Goal: Task Accomplishment & Management: Complete application form

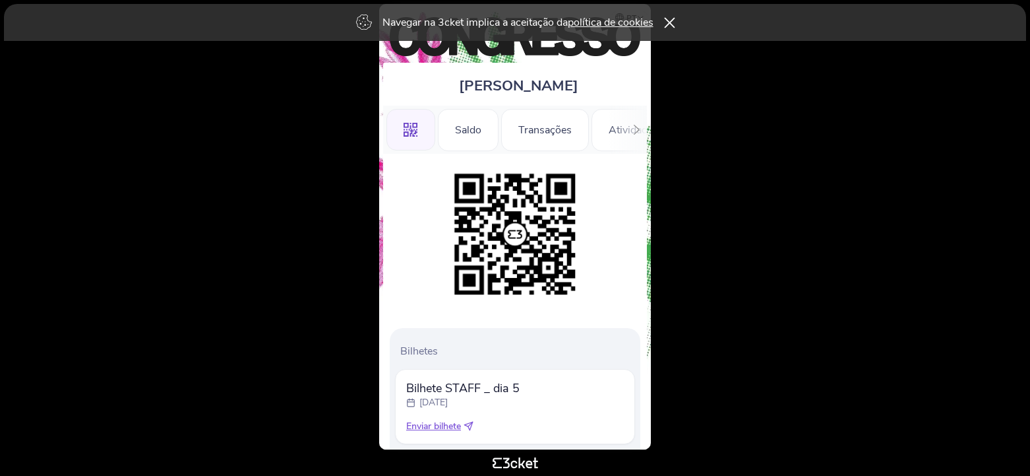
click at [668, 17] on div "Navegar na 3cket implica a aceitação da política de cookies" at bounding box center [515, 22] width 1023 height 37
click at [674, 26] on div "Navegar na 3cket implica a aceitação da política de cookies" at bounding box center [515, 22] width 1023 height 37
click at [674, 26] on icon at bounding box center [669, 22] width 11 height 11
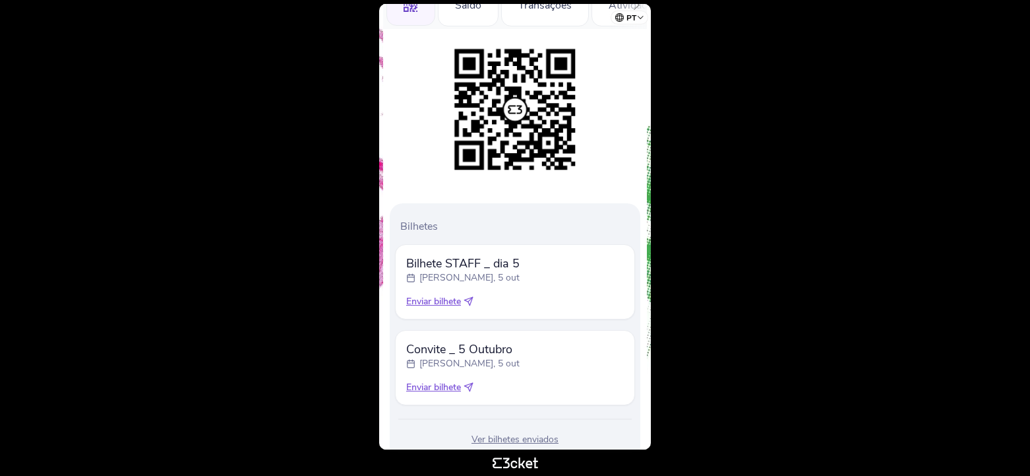
scroll to position [168, 0]
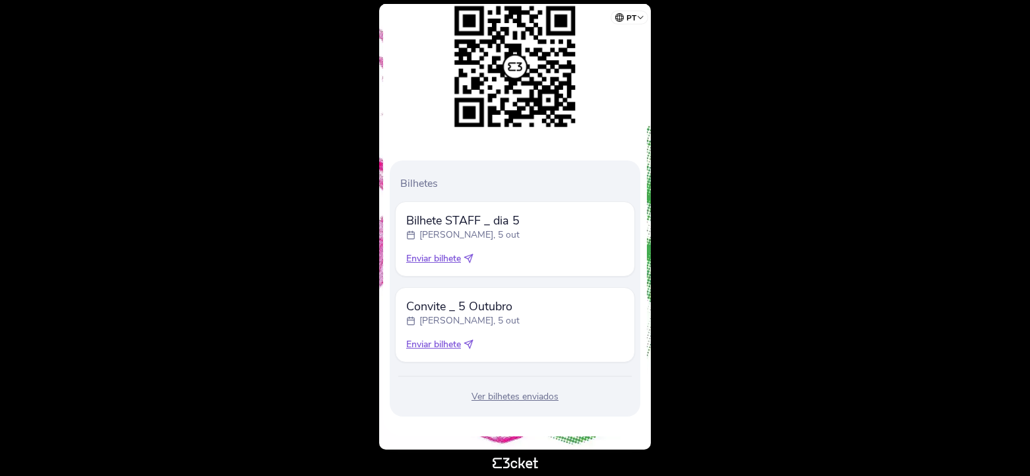
click at [465, 257] on div "Enviar bilhete" at bounding box center [515, 258] width 218 height 13
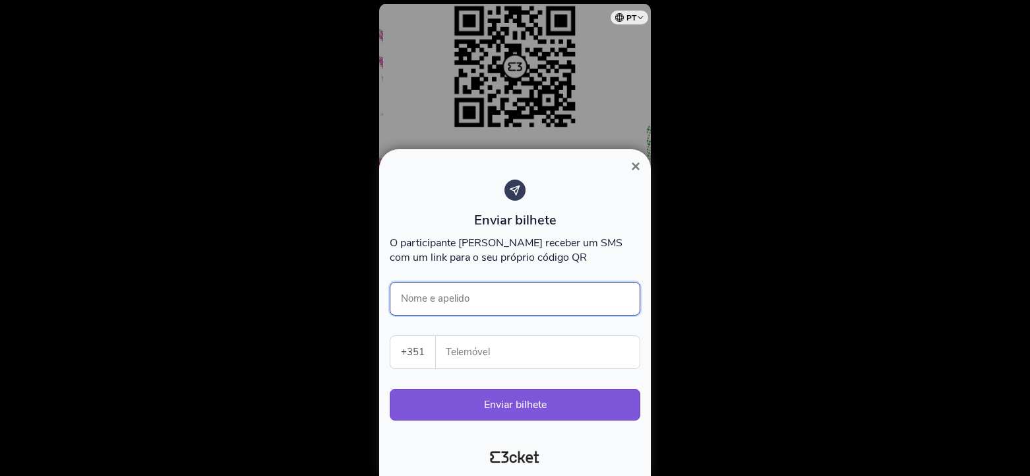
click at [422, 298] on input "Nome e apelido" at bounding box center [515, 299] width 251 height 34
type input "[PERSON_NAME]"
click at [482, 354] on input "Telemóvel" at bounding box center [543, 352] width 193 height 32
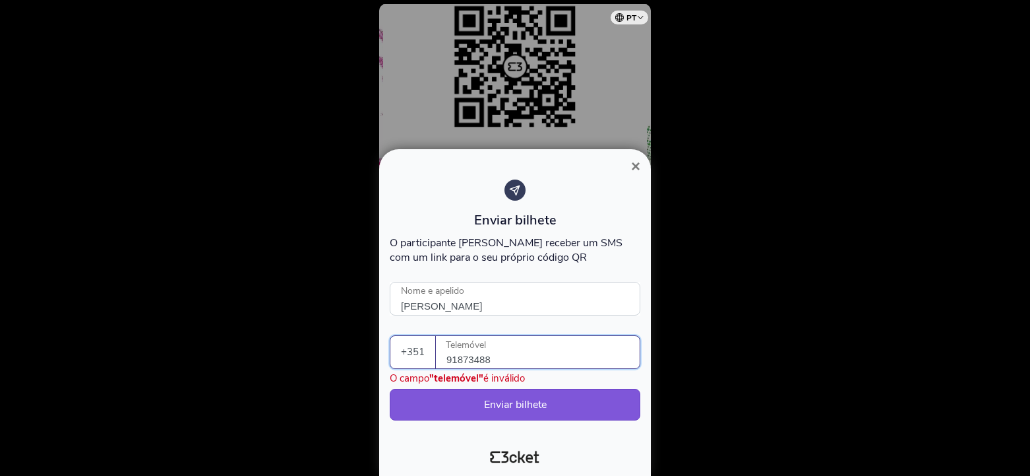
click at [469, 358] on input "91873488" at bounding box center [543, 352] width 193 height 32
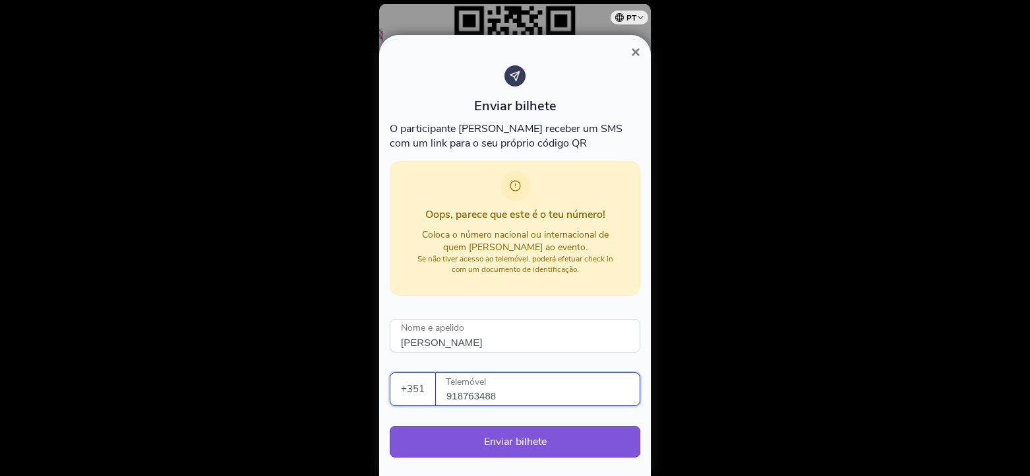
click at [515, 398] on input "918763488" at bounding box center [543, 389] width 193 height 32
type input "918763488"
click at [505, 447] on button "Enviar bilhete" at bounding box center [515, 442] width 251 height 32
click at [521, 443] on button "Enviar bilhete" at bounding box center [515, 442] width 251 height 32
click at [515, 440] on button "Enviar bilhete" at bounding box center [515, 442] width 251 height 32
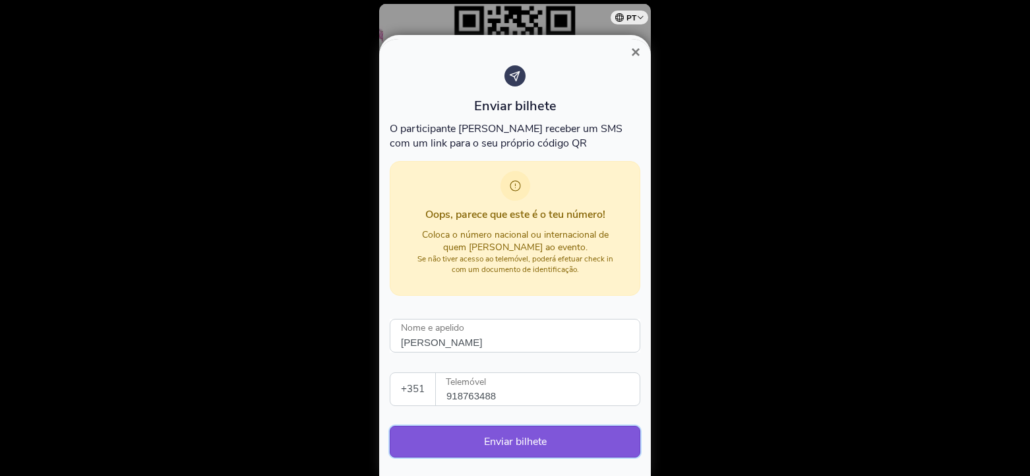
click at [499, 441] on button "Enviar bilhete" at bounding box center [515, 442] width 251 height 32
click at [512, 438] on button "Enviar bilhete" at bounding box center [515, 442] width 251 height 32
click at [609, 444] on button "Enviar bilhete" at bounding box center [515, 442] width 251 height 32
click at [497, 439] on button "Enviar bilhete" at bounding box center [515, 442] width 251 height 32
click at [631, 53] on span "×" at bounding box center [635, 52] width 9 height 18
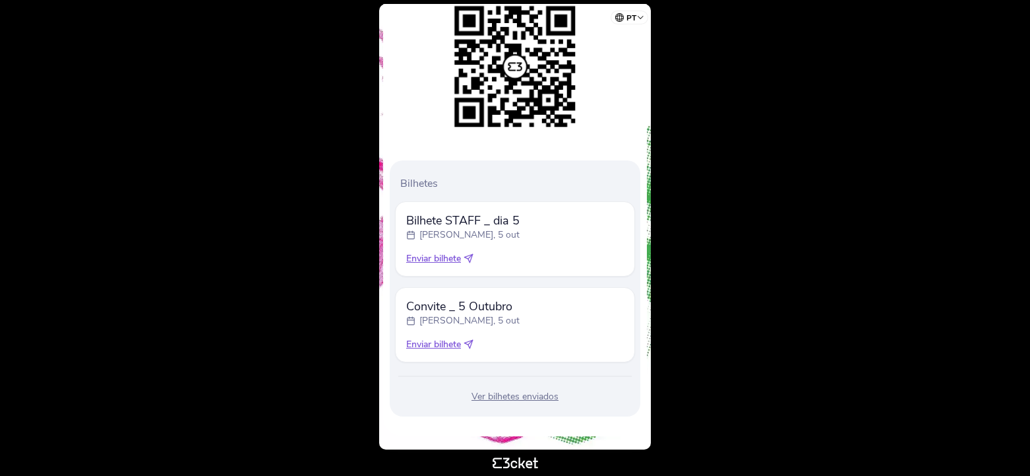
click at [468, 343] on icon at bounding box center [469, 344] width 10 height 10
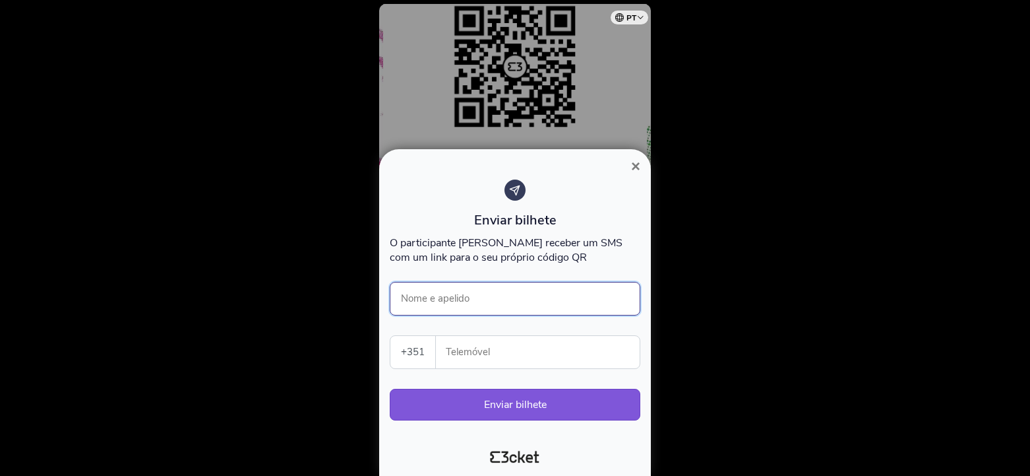
click at [439, 296] on input "Nome e apelido" at bounding box center [515, 299] width 251 height 34
type input "Diana Lopes"
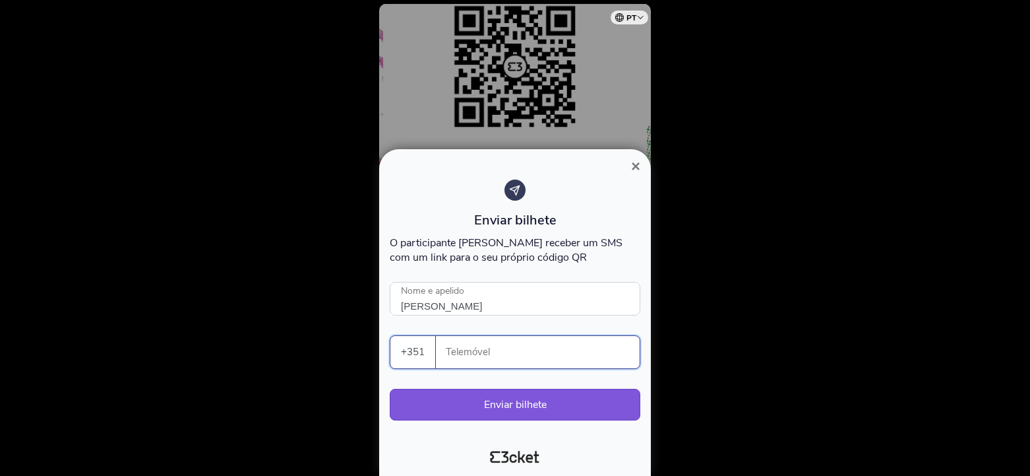
click at [460, 351] on input "Telemóvel" at bounding box center [543, 352] width 193 height 32
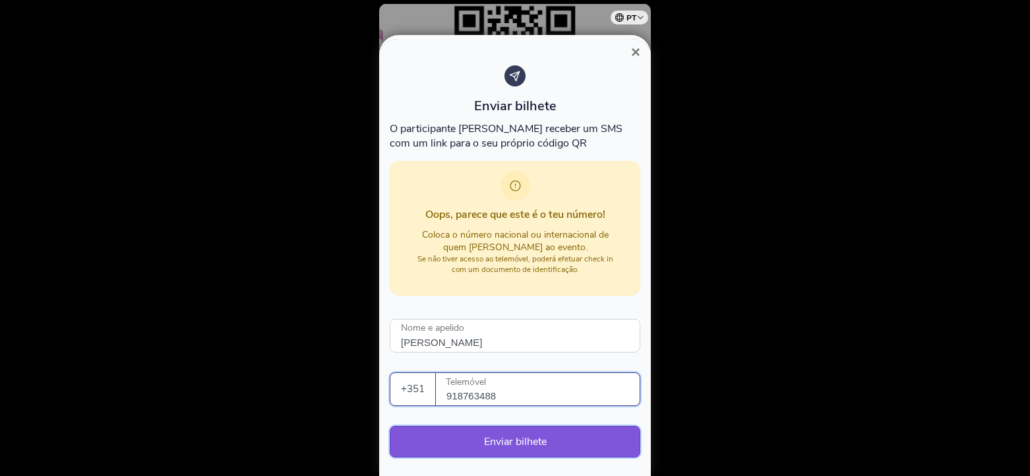
type input "918763488"
click at [514, 447] on button "Enviar bilhete" at bounding box center [515, 442] width 251 height 32
click at [516, 439] on button "Enviar bilhete" at bounding box center [515, 442] width 251 height 32
click at [516, 444] on button "Enviar bilhete" at bounding box center [515, 442] width 251 height 32
click at [523, 444] on button "Enviar bilhete" at bounding box center [515, 442] width 251 height 32
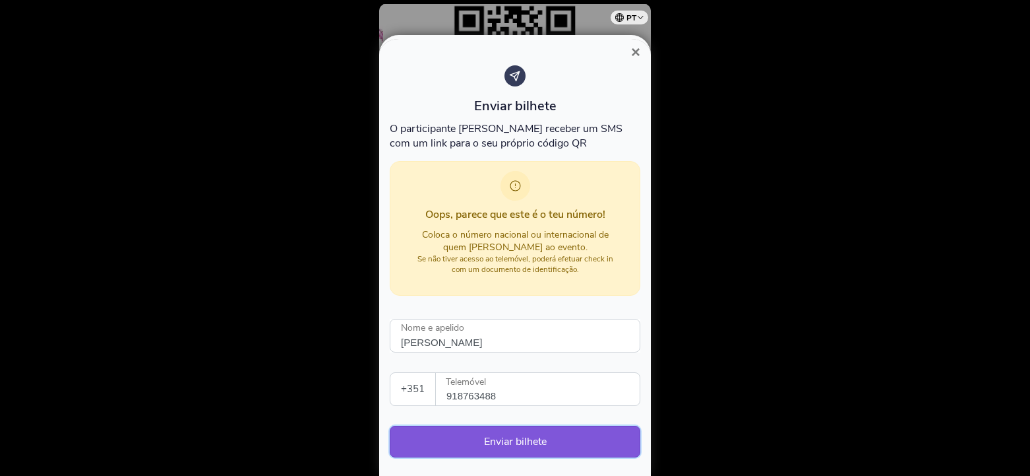
click at [493, 436] on button "Enviar bilhete" at bounding box center [515, 442] width 251 height 32
click at [501, 436] on button "Enviar bilhete" at bounding box center [515, 442] width 251 height 32
click at [569, 433] on button "Enviar bilhete" at bounding box center [515, 442] width 251 height 32
click at [635, 52] on span "×" at bounding box center [635, 52] width 9 height 18
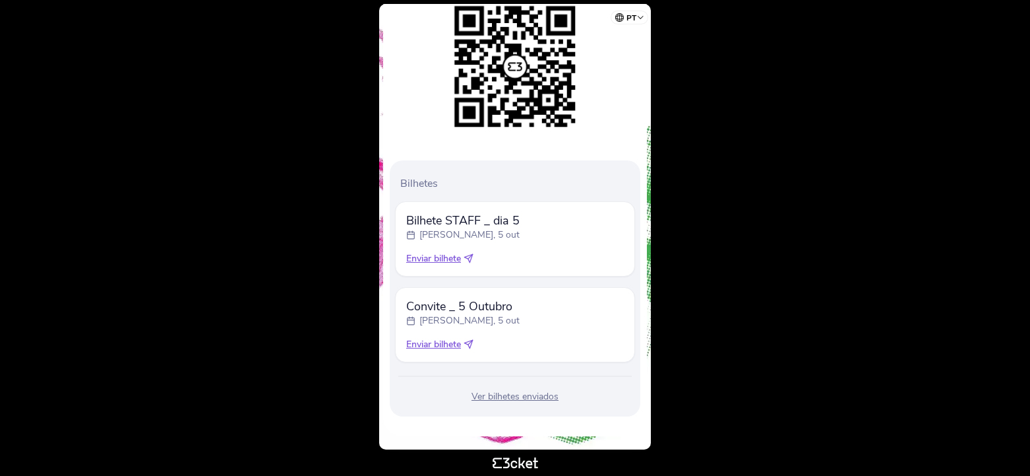
click at [492, 398] on div "Ver bilhetes enviados" at bounding box center [515, 396] width 240 height 13
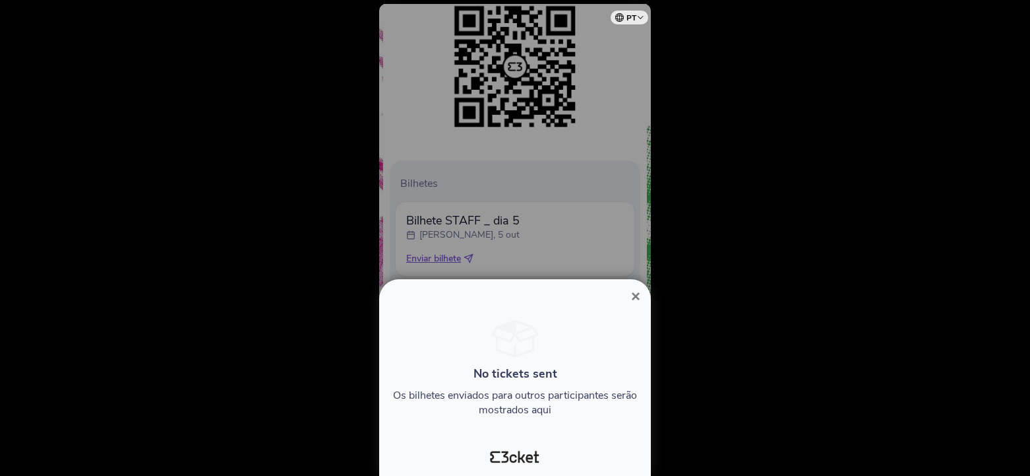
click at [640, 293] on span "×" at bounding box center [635, 296] width 9 height 18
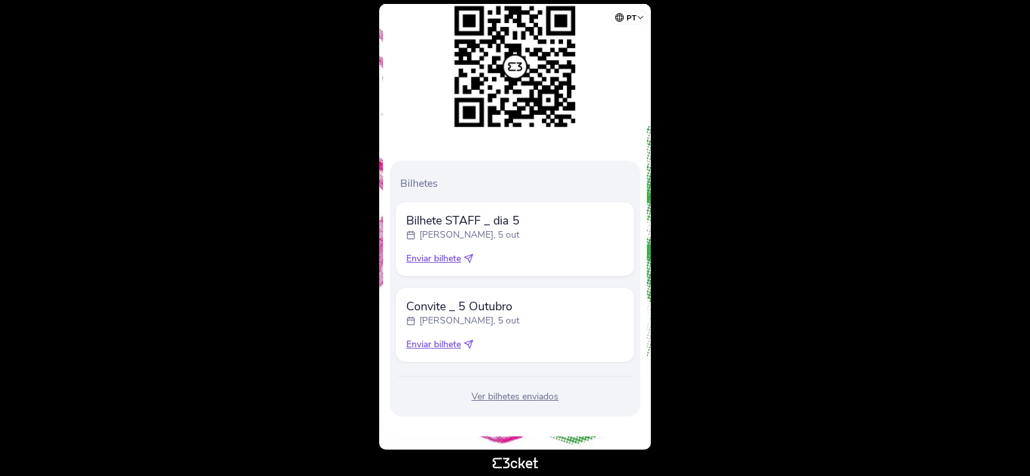
click at [468, 346] on icon at bounding box center [469, 344] width 10 height 10
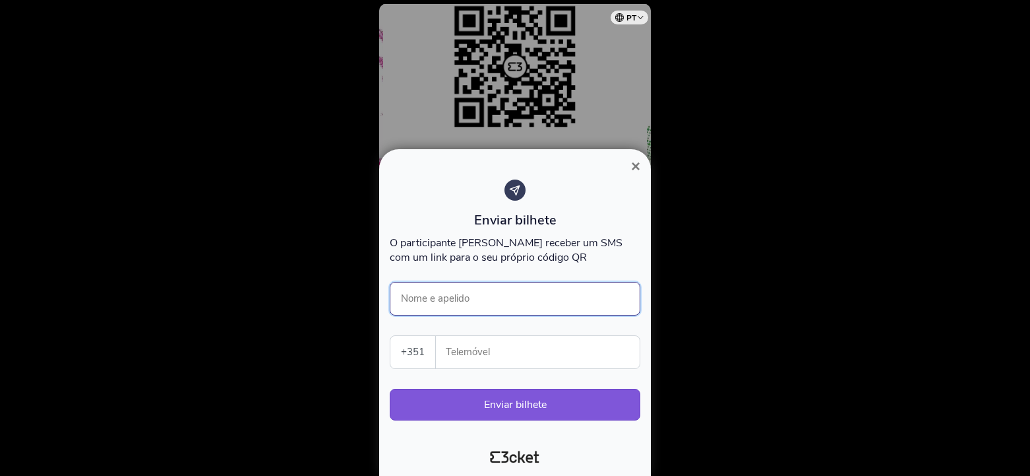
click at [445, 299] on input "Nome e apelido" at bounding box center [515, 299] width 251 height 34
type input "Diana Lopes"
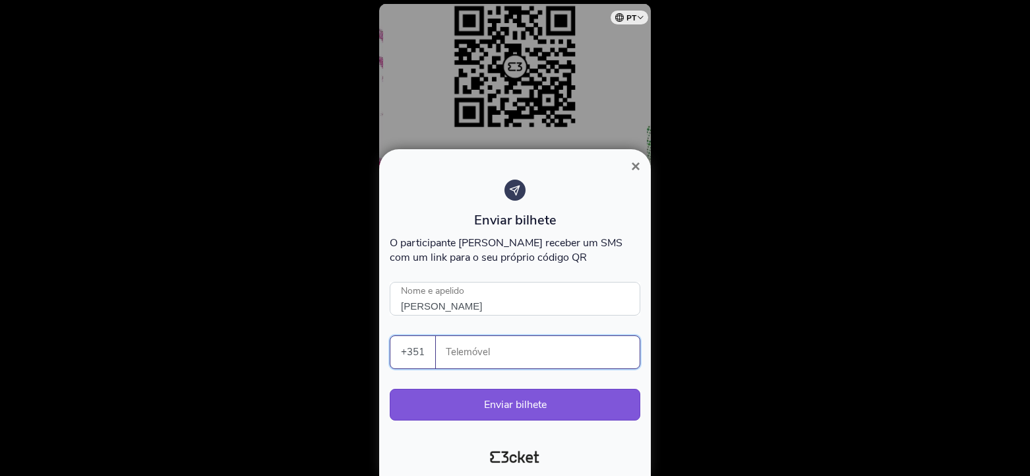
click at [464, 352] on input "Telemóvel" at bounding box center [543, 352] width 193 height 32
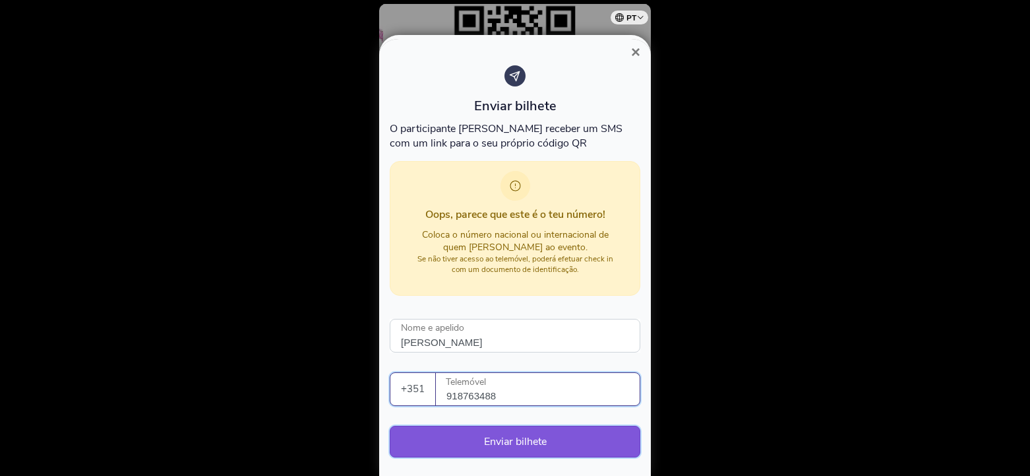
click at [519, 439] on button "Enviar bilhete" at bounding box center [515, 442] width 251 height 32
click at [519, 441] on button "Enviar bilhete" at bounding box center [515, 442] width 251 height 32
click at [518, 441] on button "Enviar bilhete" at bounding box center [515, 442] width 251 height 32
click at [508, 392] on input "918763488" at bounding box center [543, 389] width 193 height 32
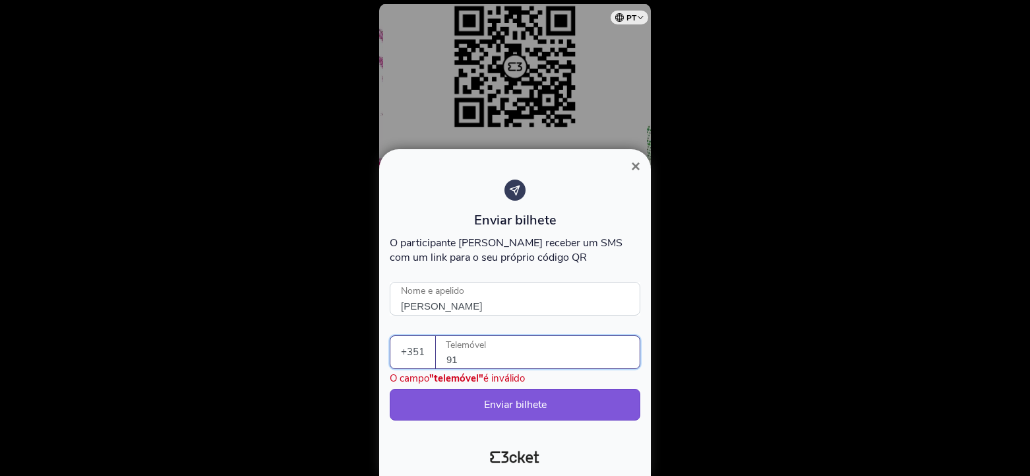
type input "9"
click at [480, 360] on input "91320801" at bounding box center [543, 352] width 193 height 32
type input "913208601"
click at [515, 410] on button "Enviar bilhete" at bounding box center [515, 405] width 251 height 32
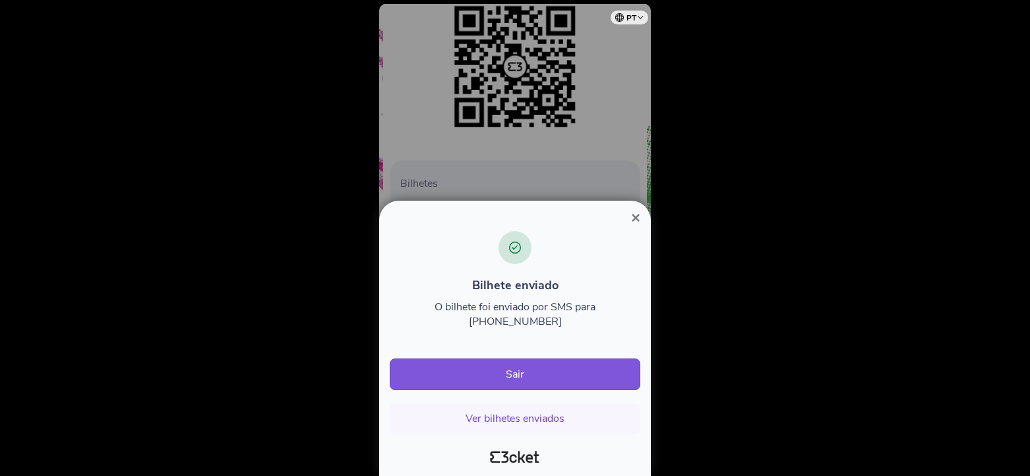
click at [633, 226] on span "×" at bounding box center [635, 217] width 9 height 18
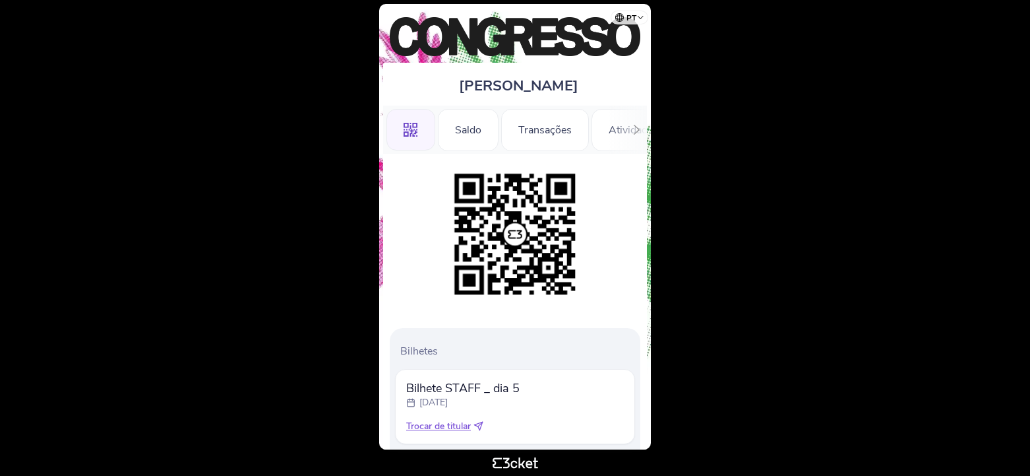
click at [678, 115] on body "pt Português (Portugal) English Español Catalan Français Jorge Lopes .st0{fill-…" at bounding box center [515, 237] width 1020 height 465
click at [544, 129] on div "Transações" at bounding box center [545, 130] width 88 height 42
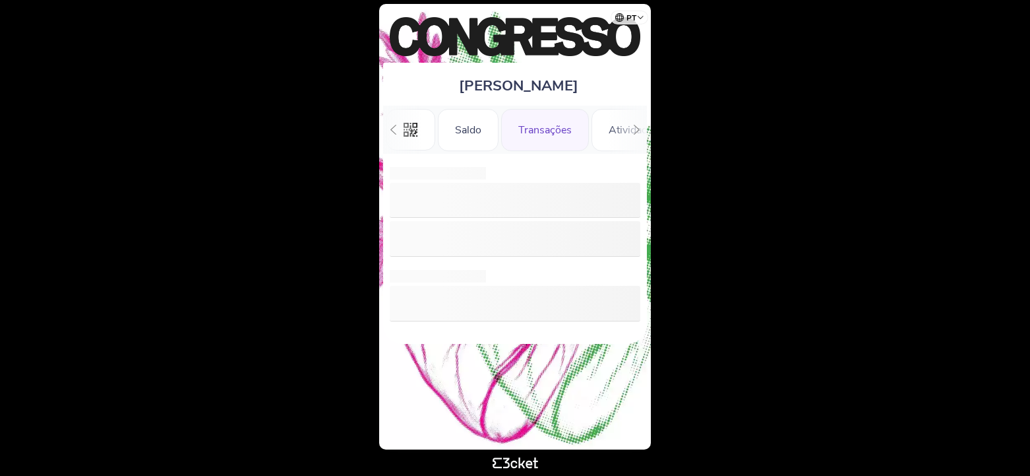
scroll to position [0, 30]
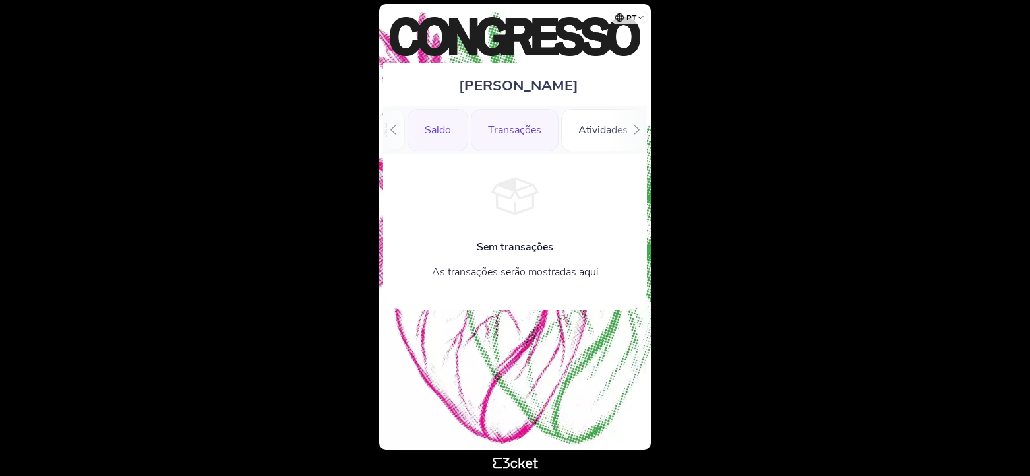
click at [444, 129] on div "Saldo" at bounding box center [438, 130] width 61 height 42
